Goal: Check status: Check status

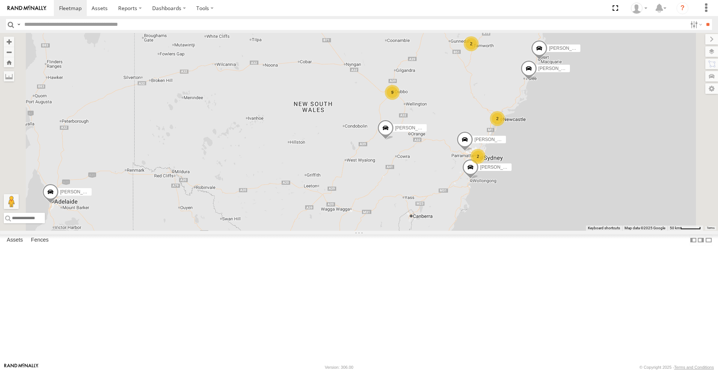
drag, startPoint x: 583, startPoint y: 197, endPoint x: 511, endPoint y: 196, distance: 71.5
click at [520, 189] on div "Darcy Furnell - NEW ute Tom Brisbane 9 2 Brandon Edwards Matt Harding Kyle Grif…" at bounding box center [359, 132] width 718 height 198
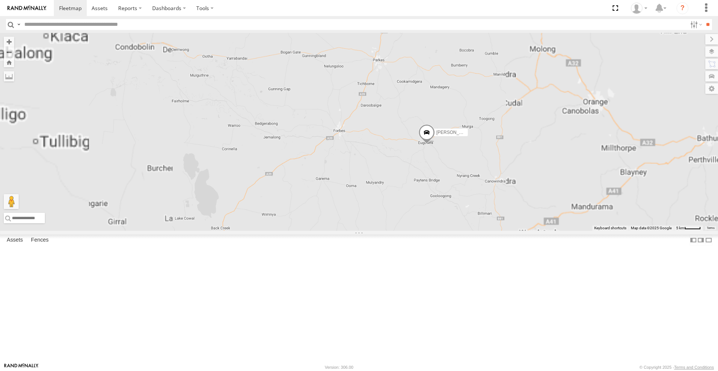
drag, startPoint x: 497, startPoint y: 211, endPoint x: 474, endPoint y: 211, distance: 23.6
click at [474, 211] on div "Darcy Furnell - NEW ute Tom Brisbane Brandon Edwards Matt Harding Kyle Griffey …" at bounding box center [359, 132] width 718 height 198
